Goal: Task Accomplishment & Management: Use online tool/utility

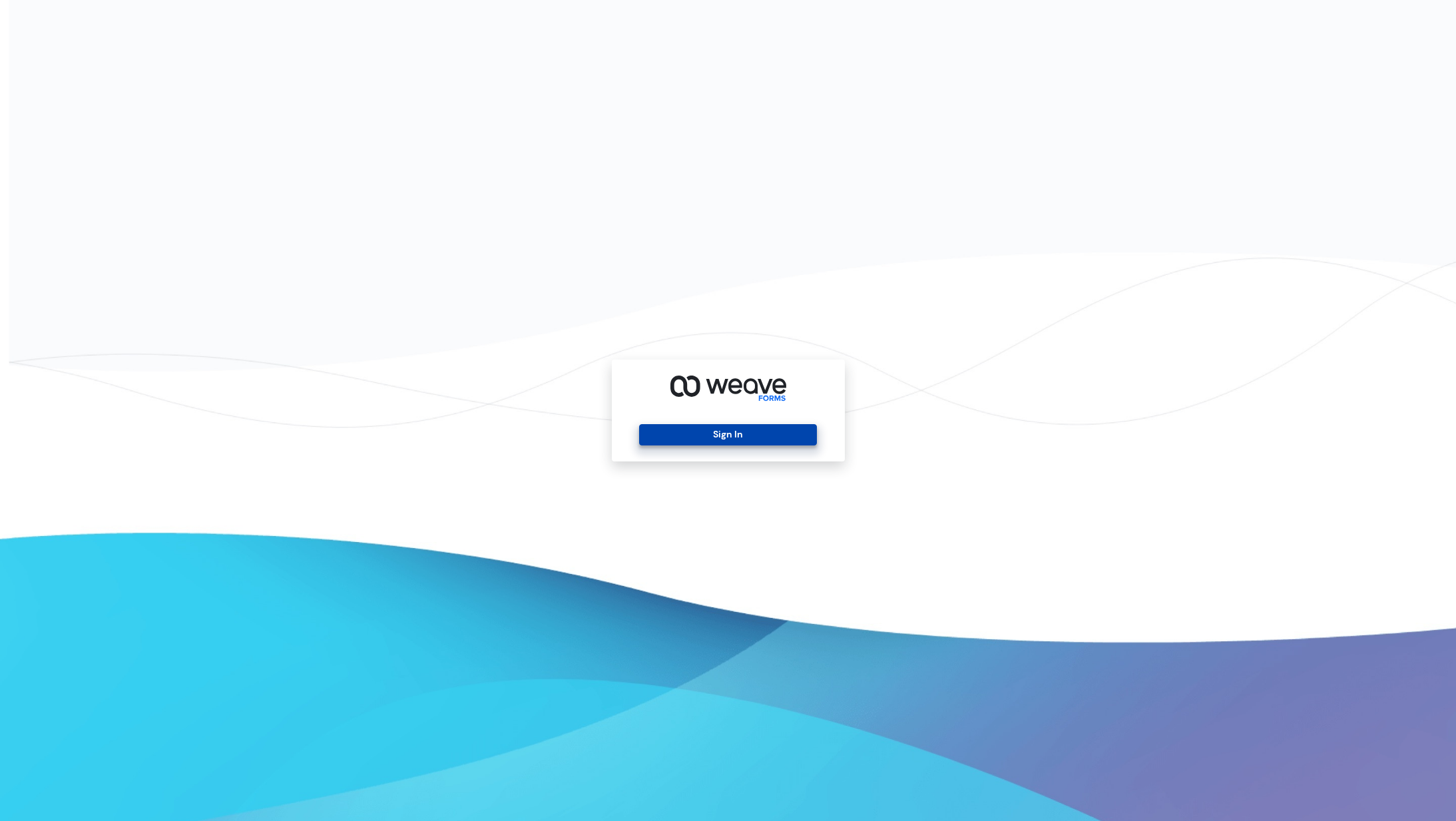
click at [733, 428] on button "Sign In" at bounding box center [728, 435] width 177 height 21
